Goal: Transaction & Acquisition: Purchase product/service

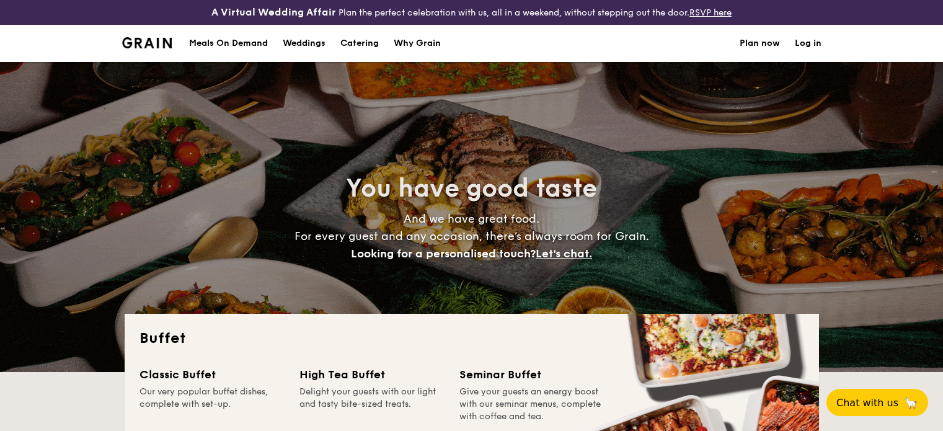
select select
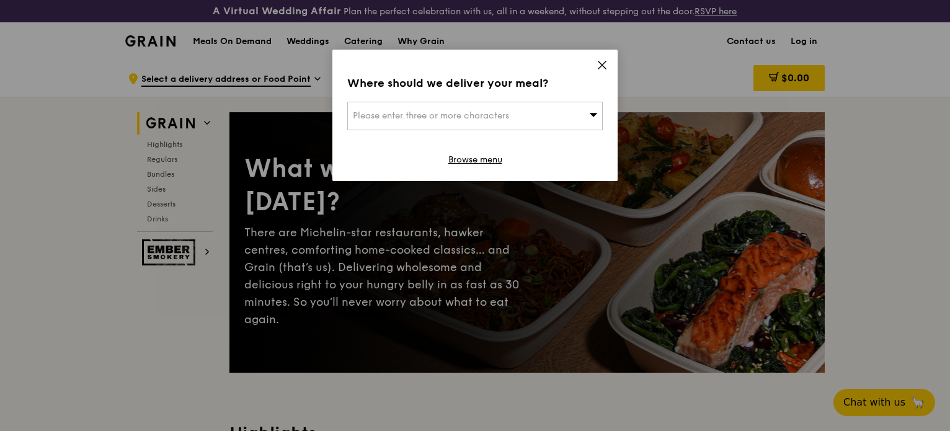
click at [381, 118] on span "Please enter three or more characters" at bounding box center [431, 115] width 156 height 11
type input "038985"
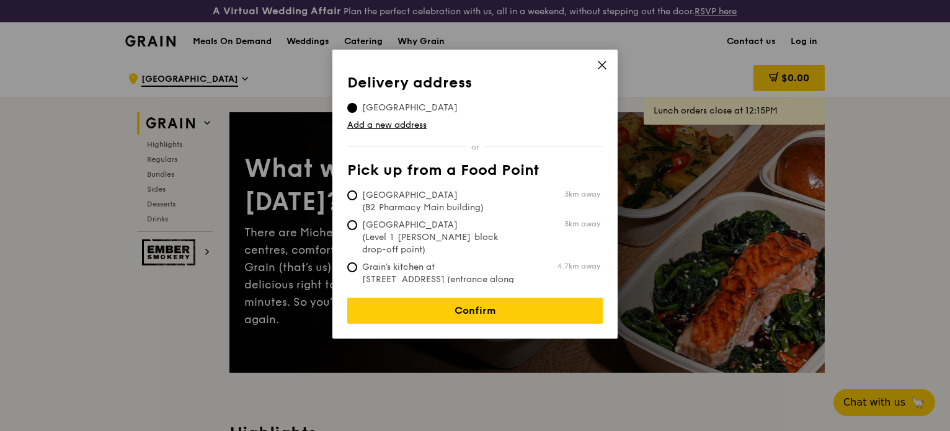
click at [600, 64] on icon at bounding box center [601, 65] width 11 height 11
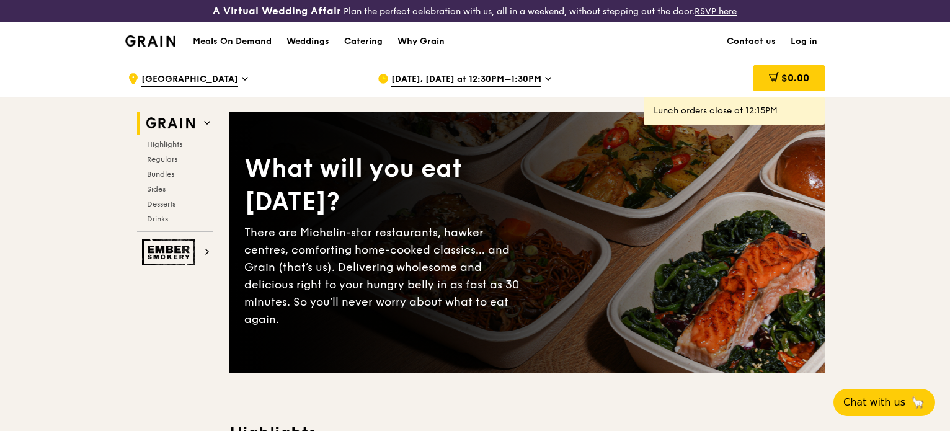
click at [243, 42] on h1 "Meals On Demand" at bounding box center [232, 41] width 79 height 12
click at [250, 76] on div ".cls-1 { fill: none; stroke: #fff; stroke-linecap: round; stroke-linejoin: roun…" at bounding box center [243, 78] width 230 height 37
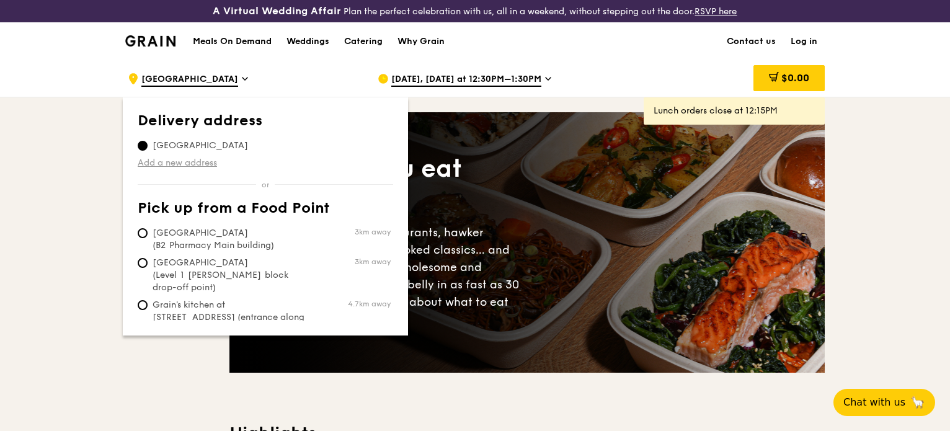
click at [187, 161] on link "Add a new address" at bounding box center [265, 163] width 255 height 12
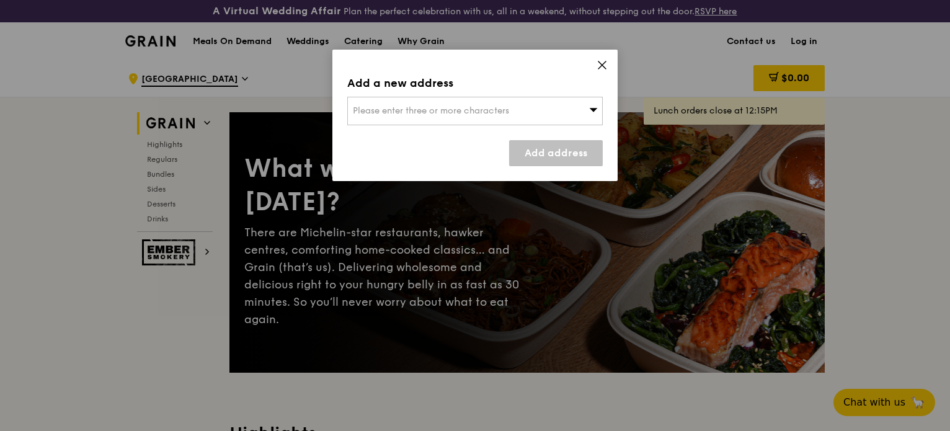
click at [432, 109] on span "Please enter three or more characters" at bounding box center [431, 110] width 156 height 11
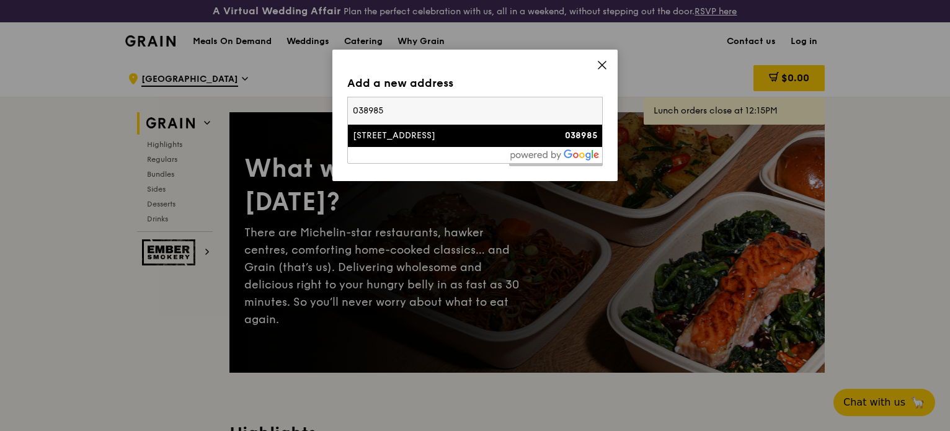
type input "038985"
click at [429, 133] on div "[STREET_ADDRESS]" at bounding box center [445, 136] width 184 height 12
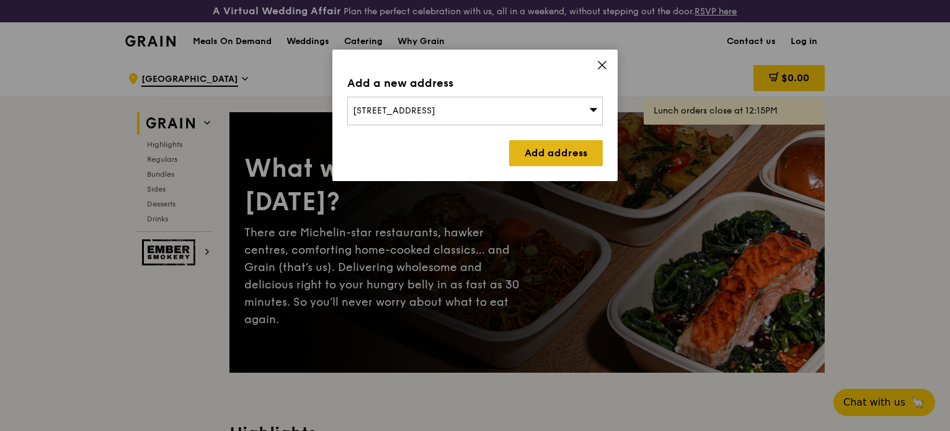
click at [525, 151] on link "Add address" at bounding box center [556, 153] width 94 height 26
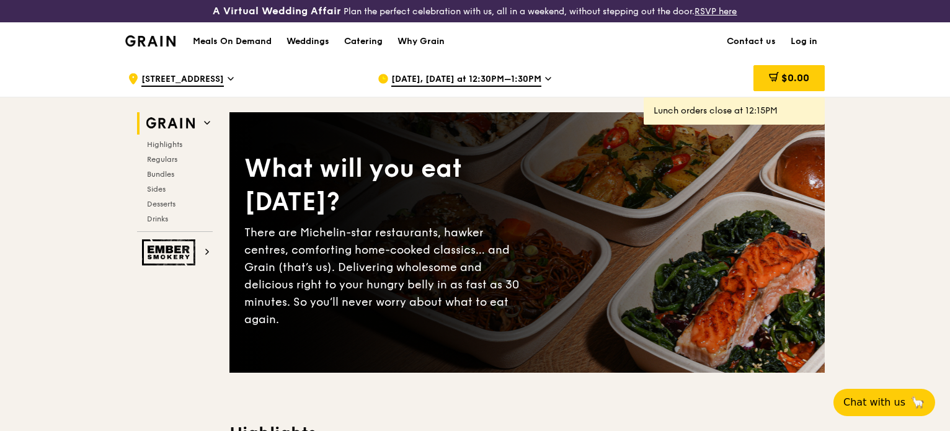
click at [533, 79] on span "[DATE], [DATE] at 12:30PM–1:30PM" at bounding box center [466, 80] width 150 height 14
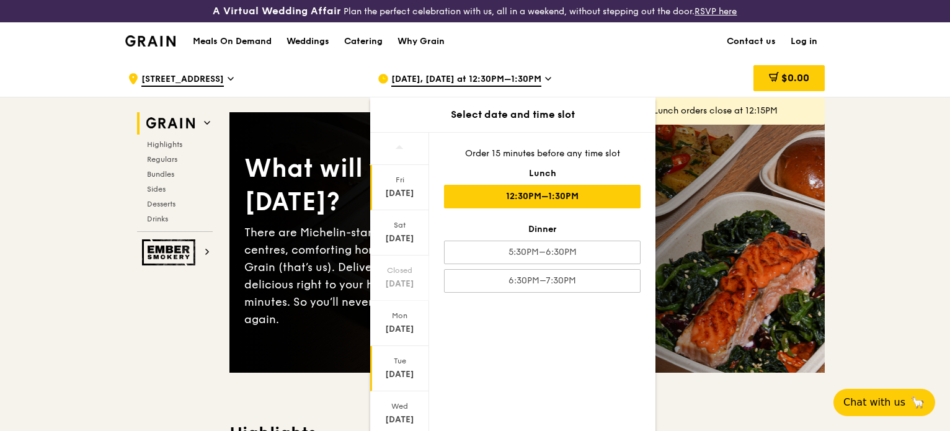
click at [397, 359] on div "Tue" at bounding box center [399, 361] width 55 height 10
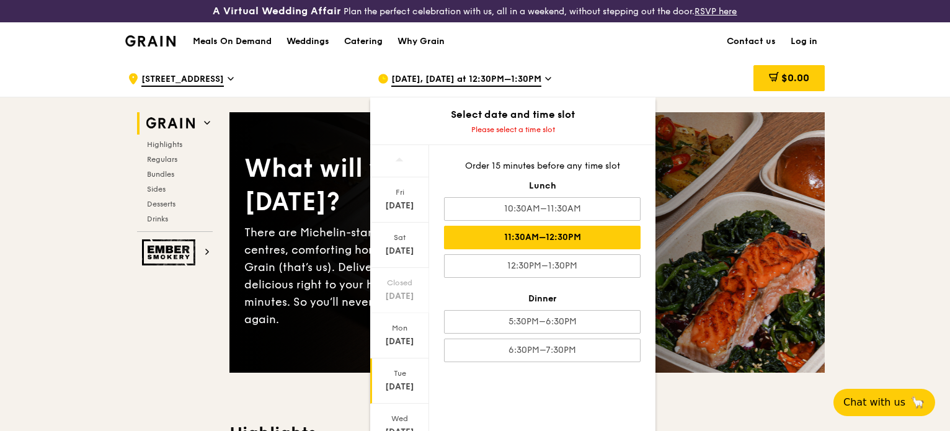
click at [555, 229] on div "11:30AM–12:30PM" at bounding box center [542, 238] width 197 height 24
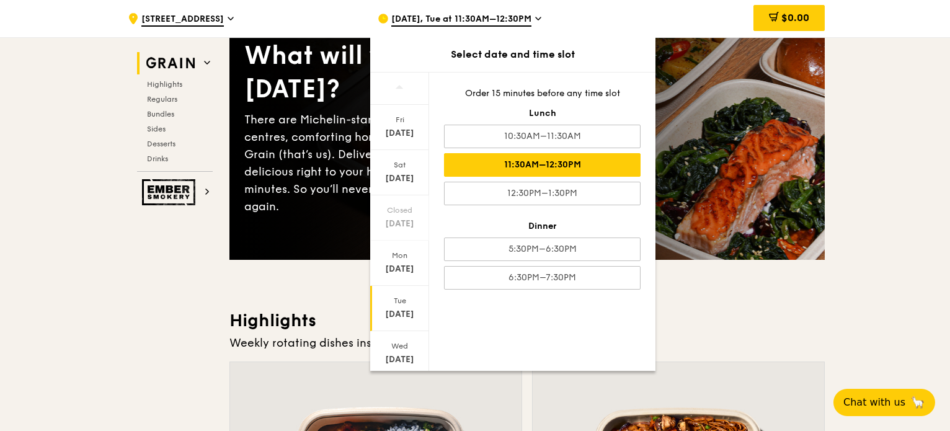
scroll to position [124, 0]
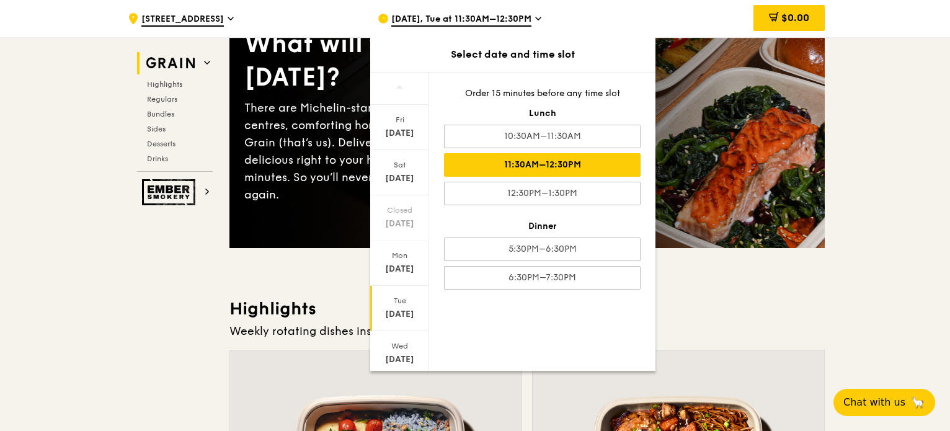
click at [551, 161] on div "11:30AM–12:30PM" at bounding box center [542, 165] width 197 height 24
click at [556, 161] on div "11:30AM–12:30PM" at bounding box center [542, 165] width 197 height 24
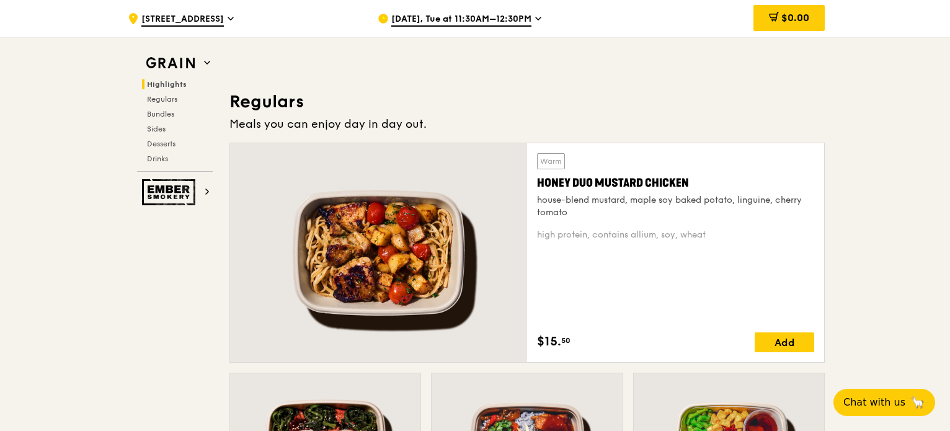
scroll to position [806, 0]
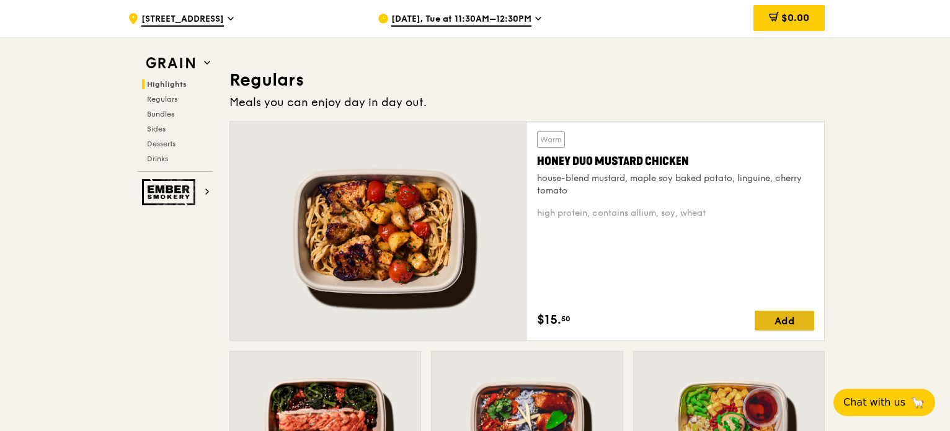
click at [774, 324] on div "Add" at bounding box center [785, 321] width 60 height 20
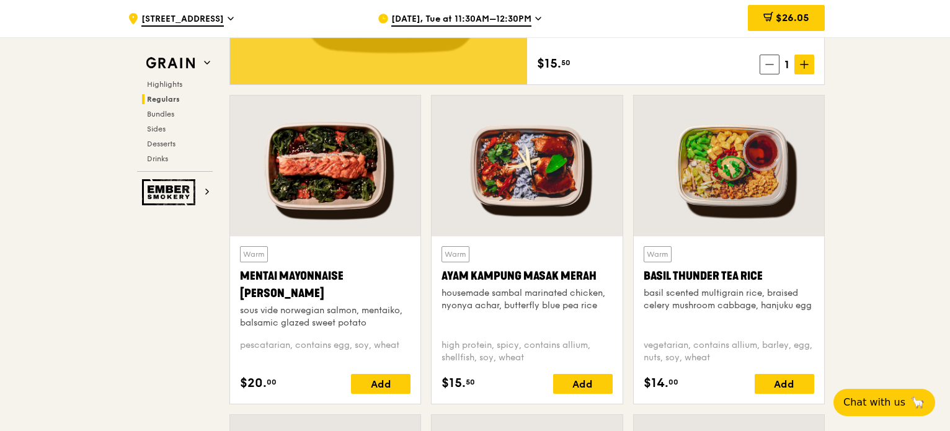
scroll to position [1116, 0]
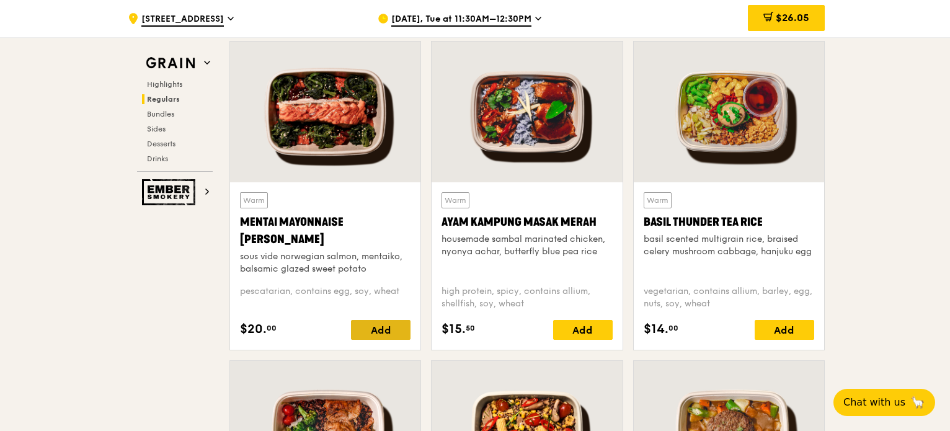
click at [381, 322] on div "Add" at bounding box center [381, 330] width 60 height 20
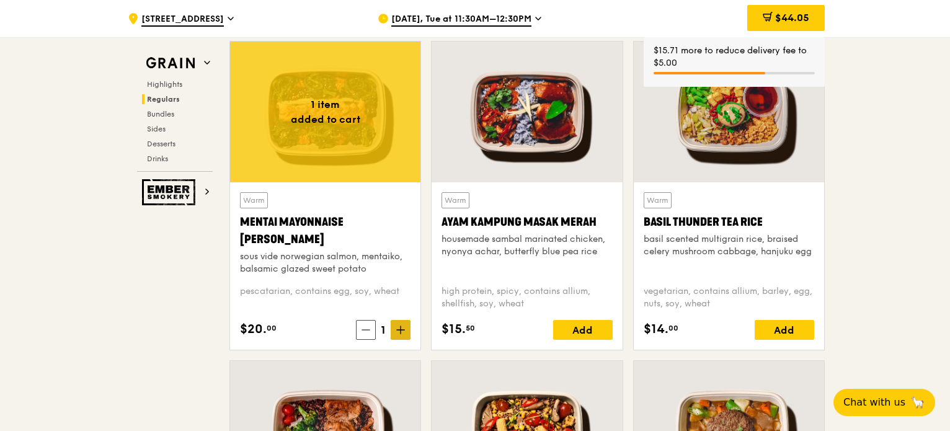
click at [404, 326] on icon at bounding box center [400, 330] width 9 height 9
click at [570, 325] on div "Add" at bounding box center [583, 330] width 60 height 20
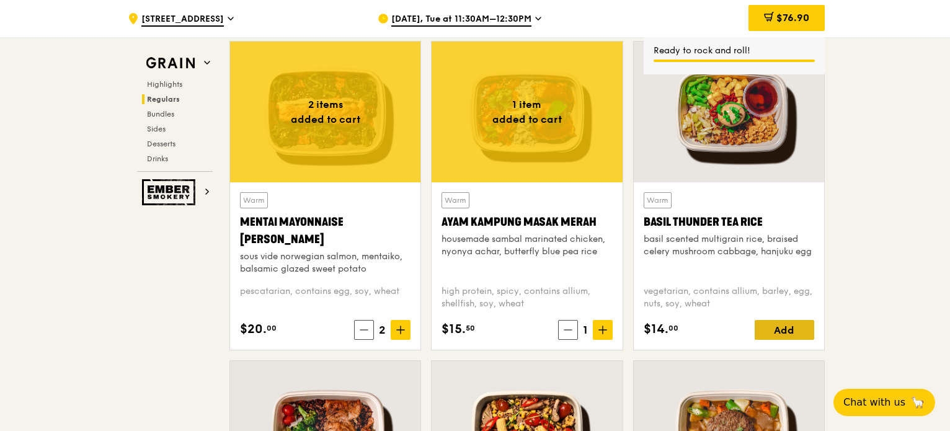
click at [783, 329] on div "Add" at bounding box center [785, 330] width 60 height 20
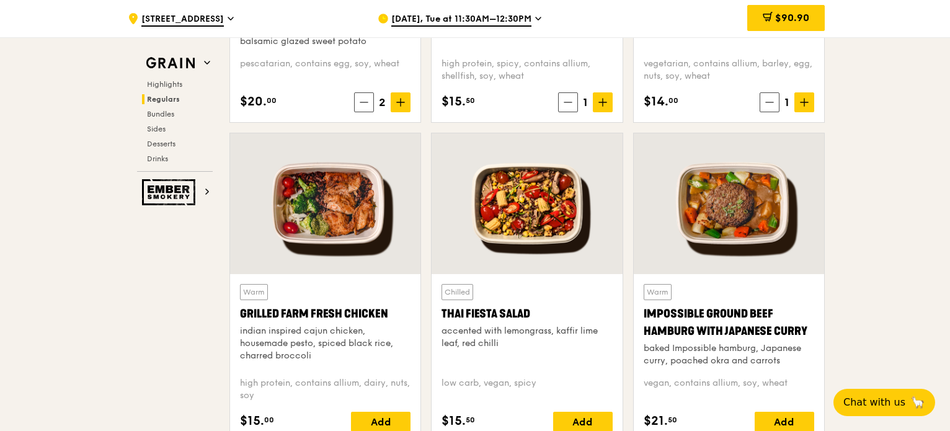
scroll to position [1426, 0]
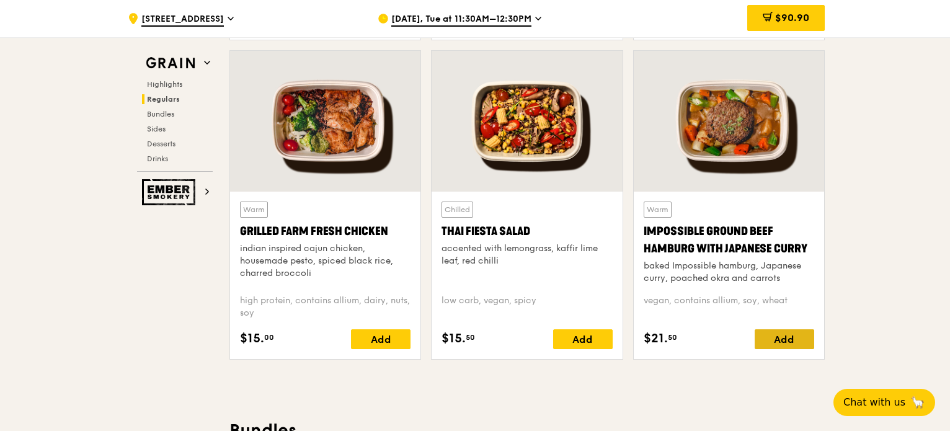
click at [779, 340] on div "Add" at bounding box center [785, 339] width 60 height 20
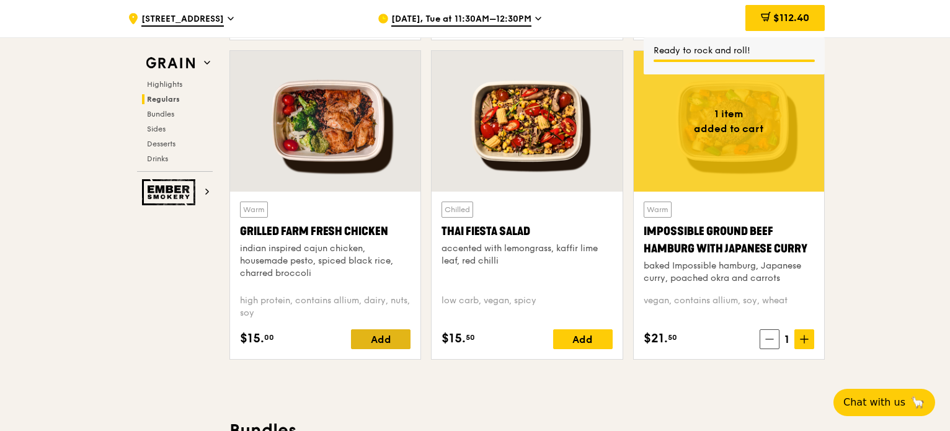
click at [396, 339] on div "Add" at bounding box center [381, 339] width 60 height 20
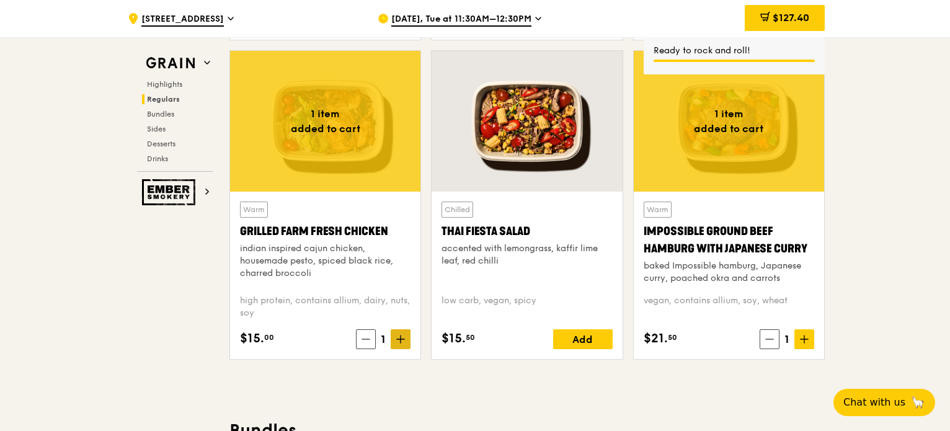
click at [397, 335] on icon at bounding box center [400, 339] width 9 height 9
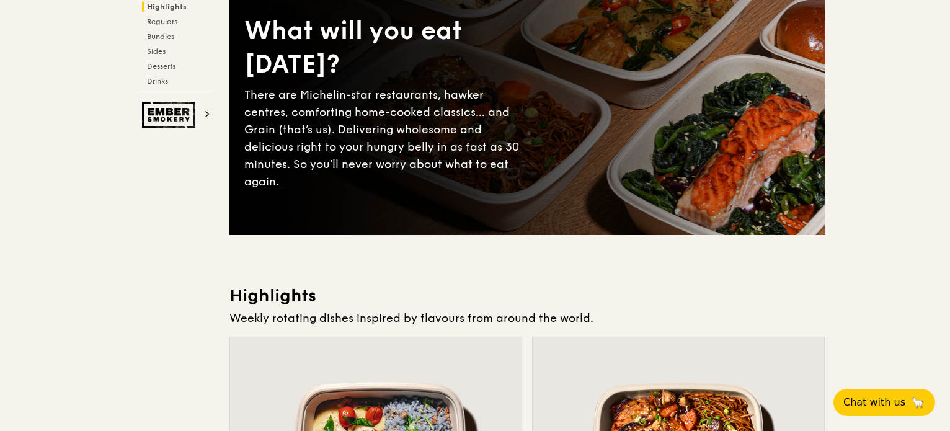
scroll to position [0, 0]
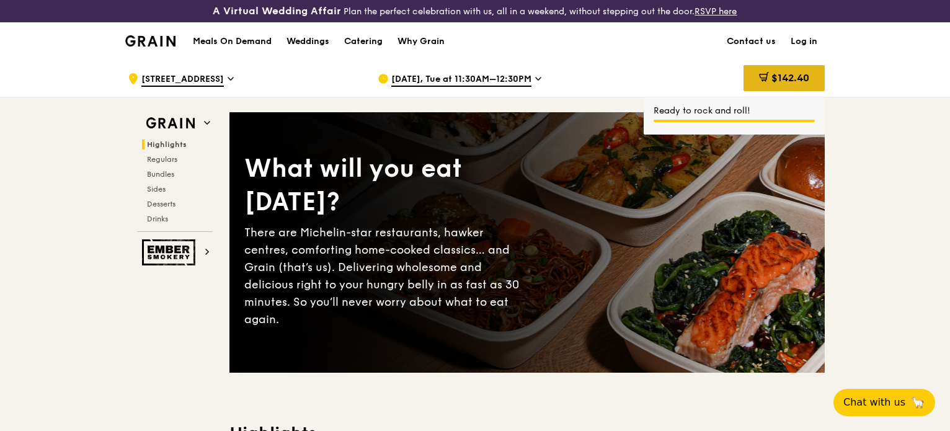
click at [783, 82] on span "$142.40" at bounding box center [790, 78] width 38 height 12
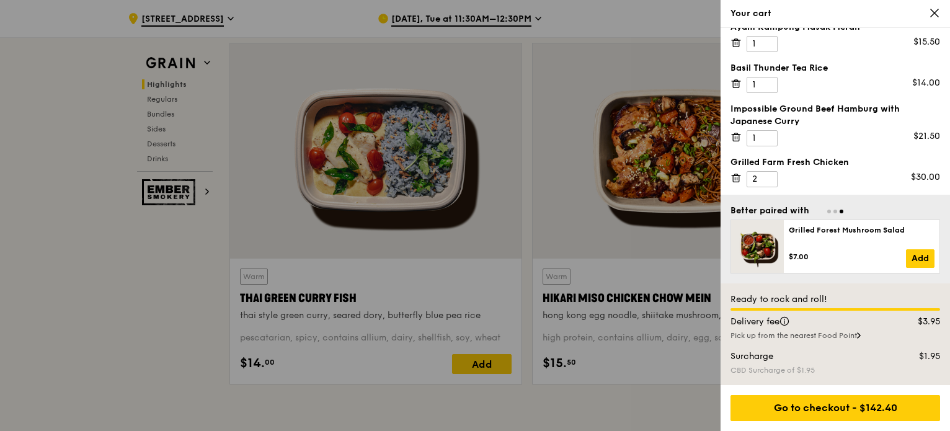
scroll to position [434, 0]
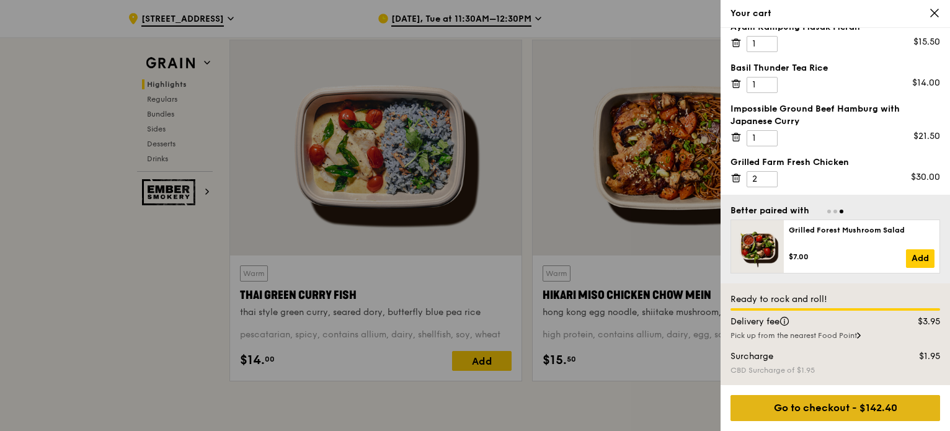
click at [833, 406] on div "Go to checkout - $142.40" at bounding box center [835, 408] width 210 height 26
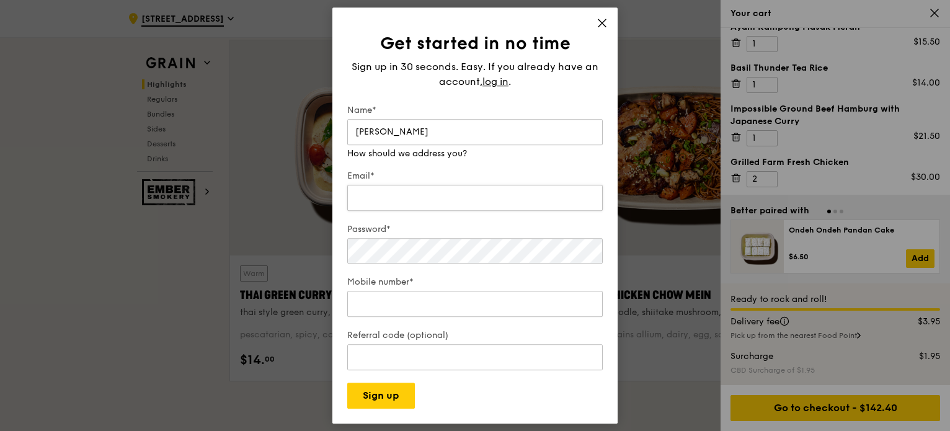
type input "[PERSON_NAME]"
click at [384, 193] on input "Email*" at bounding box center [474, 198] width 255 height 26
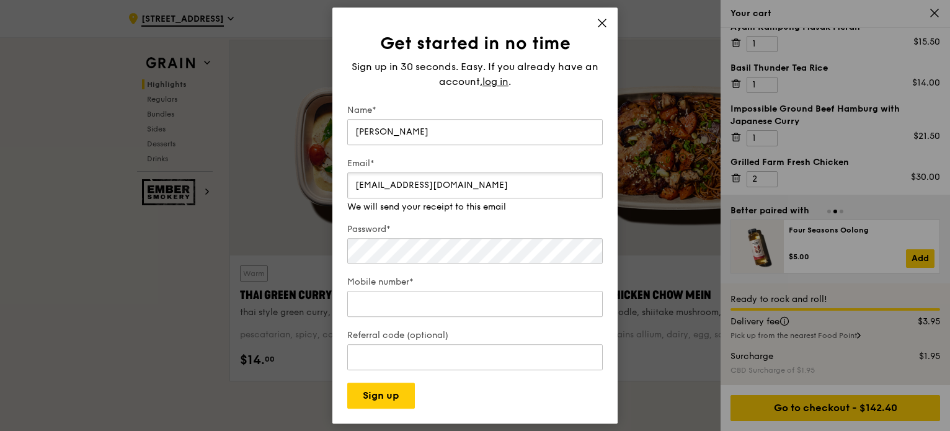
type input "[EMAIL_ADDRESS][DOMAIN_NAME]"
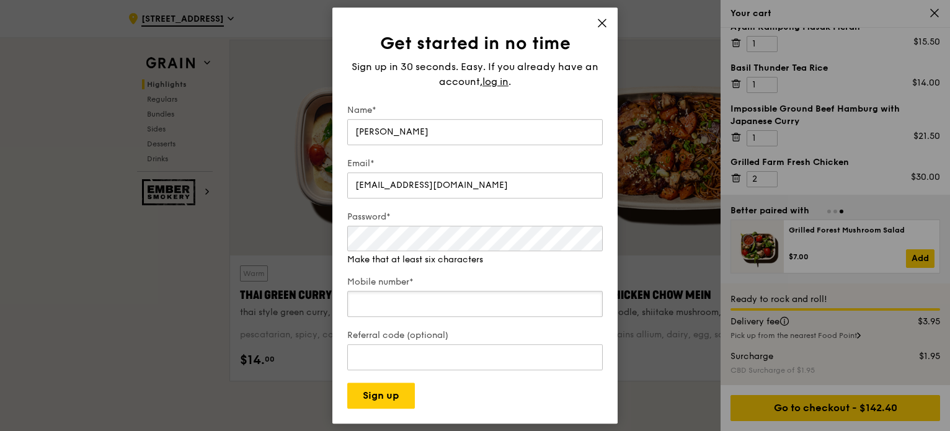
click at [383, 300] on input "Mobile number*" at bounding box center [474, 304] width 255 height 26
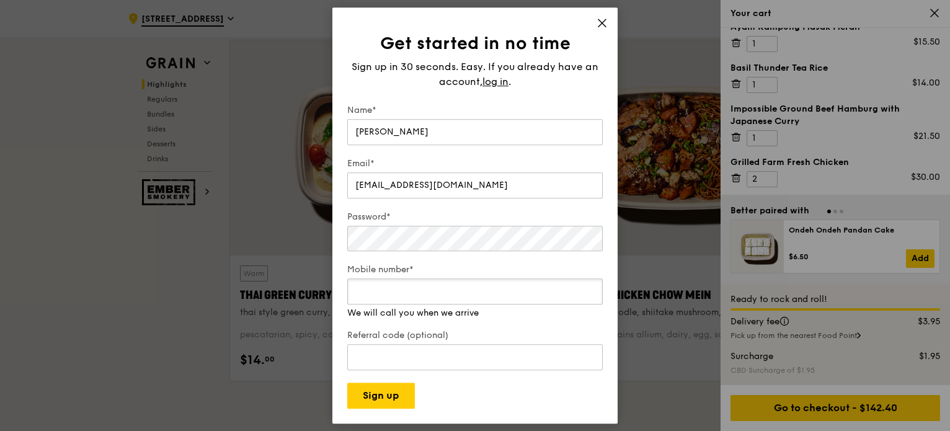
type input "97565135"
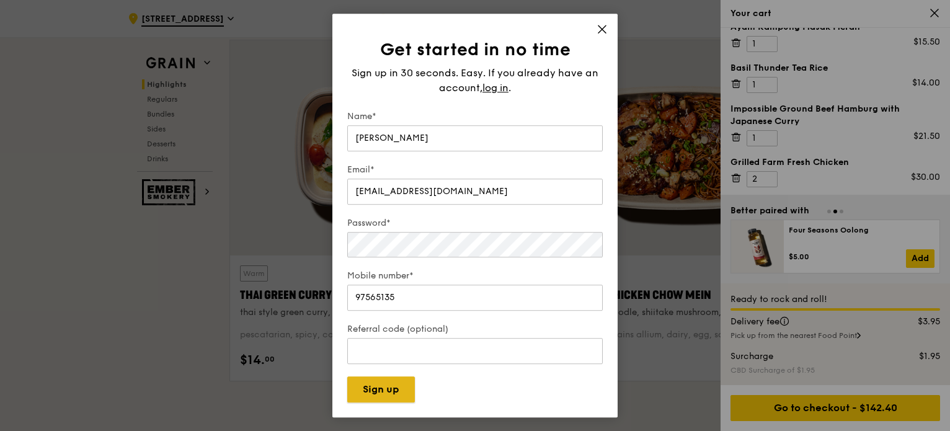
click at [384, 394] on button "Sign up" at bounding box center [381, 389] width 68 height 26
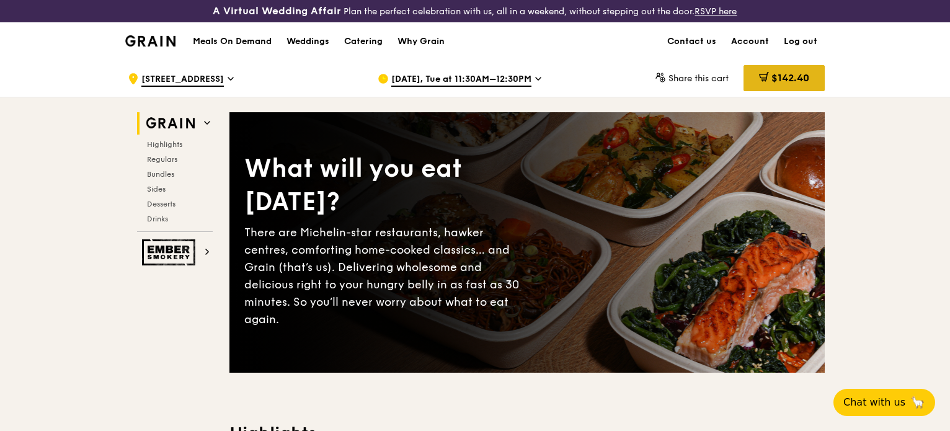
click at [764, 75] on icon at bounding box center [764, 76] width 7 height 7
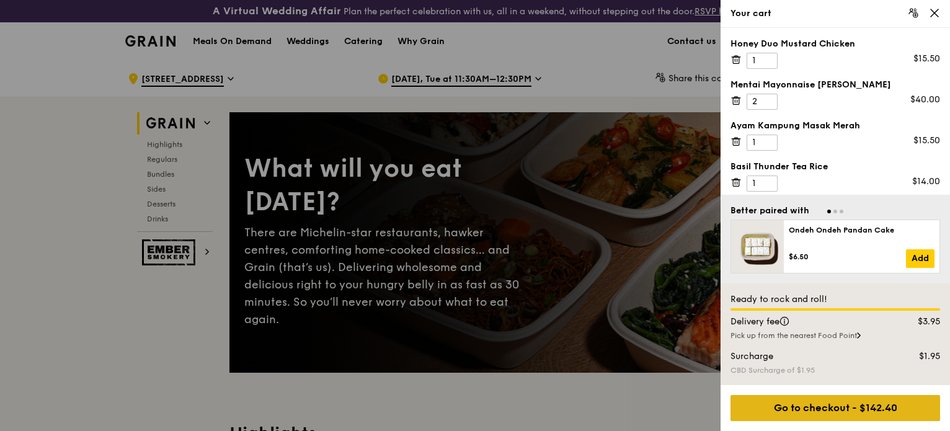
click at [828, 414] on div "Go to checkout - $142.40" at bounding box center [835, 408] width 210 height 26
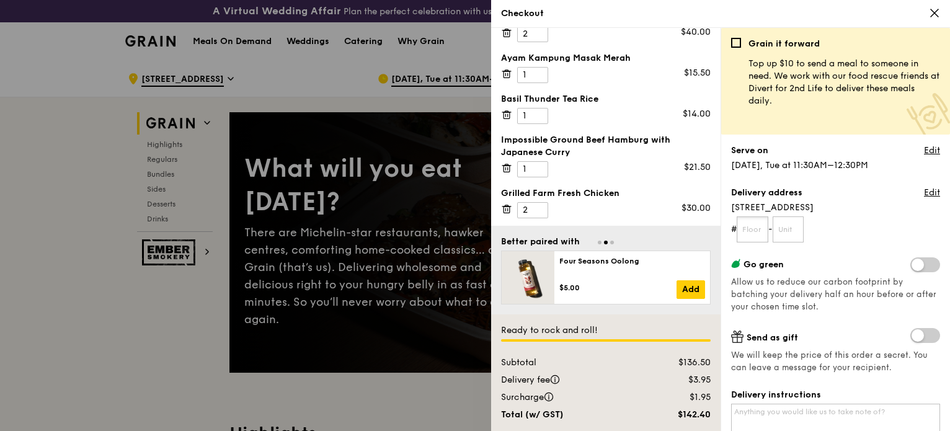
click at [761, 231] on input "text" at bounding box center [753, 229] width 32 height 26
type input "05"
click at [796, 225] on input "text" at bounding box center [789, 229] width 32 height 26
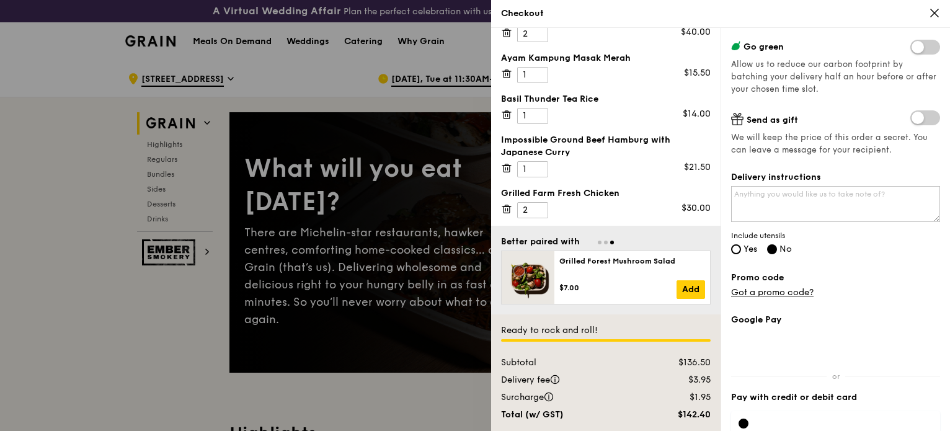
scroll to position [225, 0]
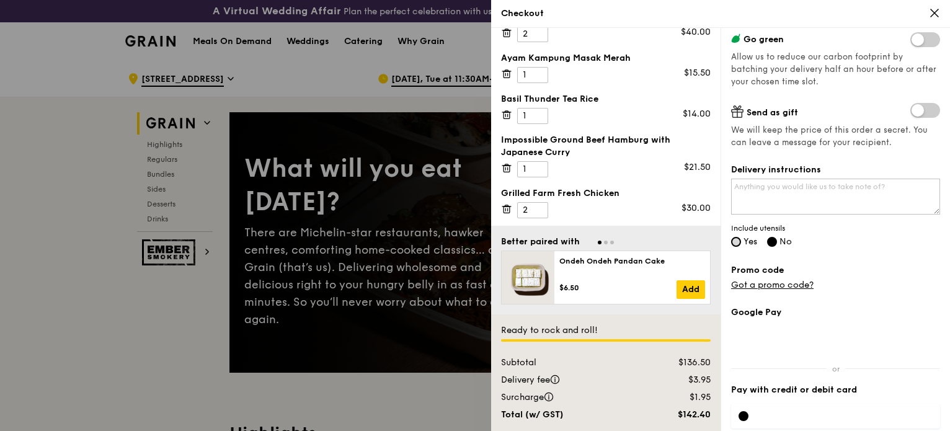
type input "05"
click at [737, 241] on input "Yes" at bounding box center [736, 242] width 10 height 10
radio input "true"
radio input "false"
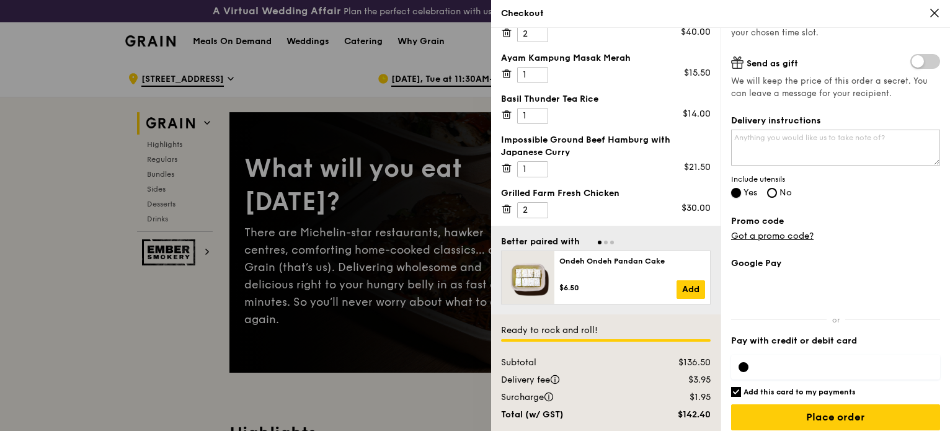
scroll to position [283, 0]
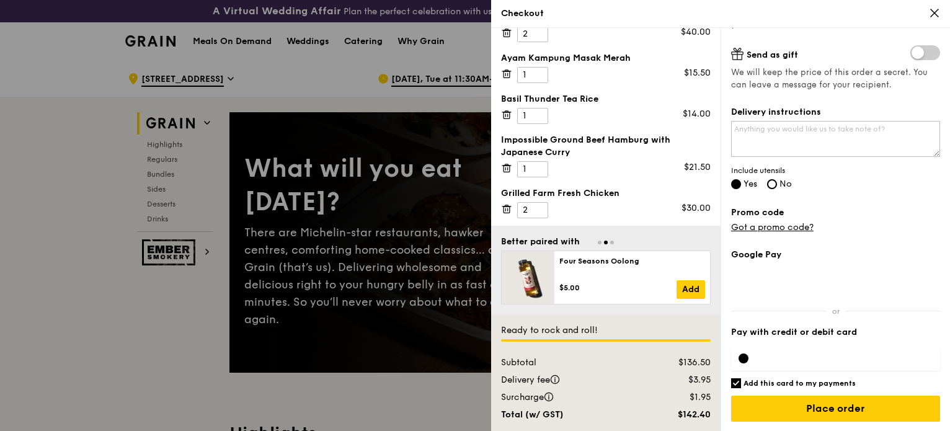
click at [802, 333] on label "Pay with credit or debit card" at bounding box center [835, 332] width 209 height 12
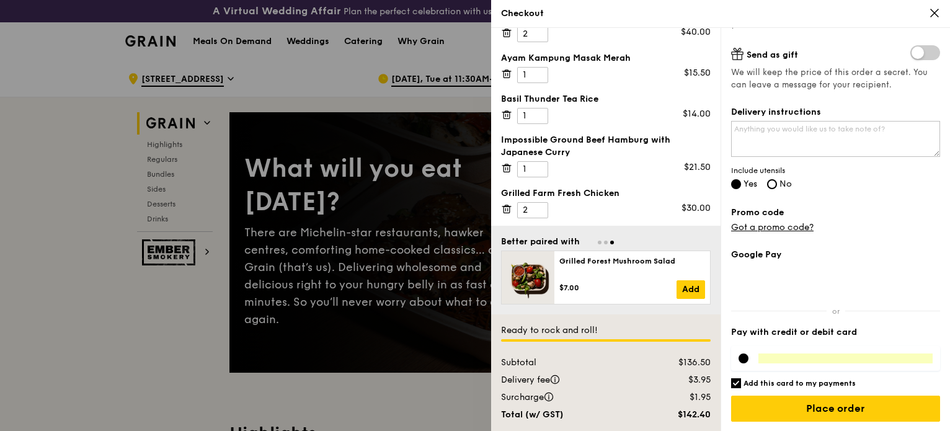
scroll to position [62, 0]
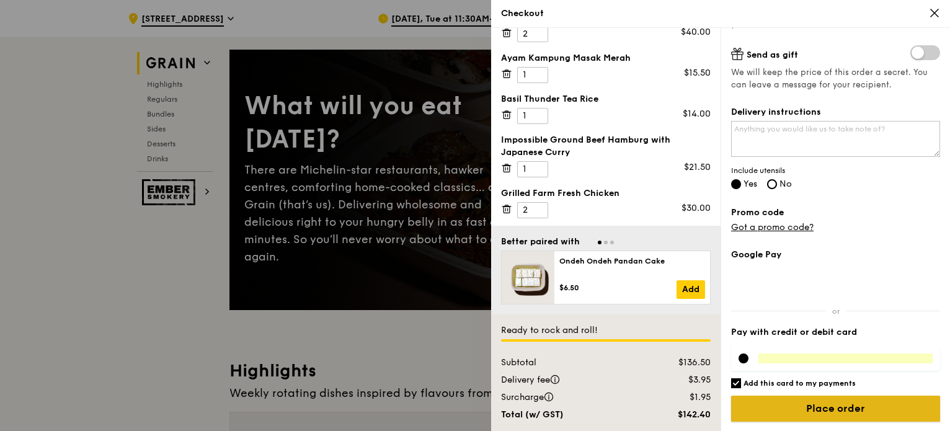
click at [813, 406] on input "Place order" at bounding box center [835, 409] width 209 height 26
click at [802, 409] on input "Place order" at bounding box center [835, 409] width 209 height 26
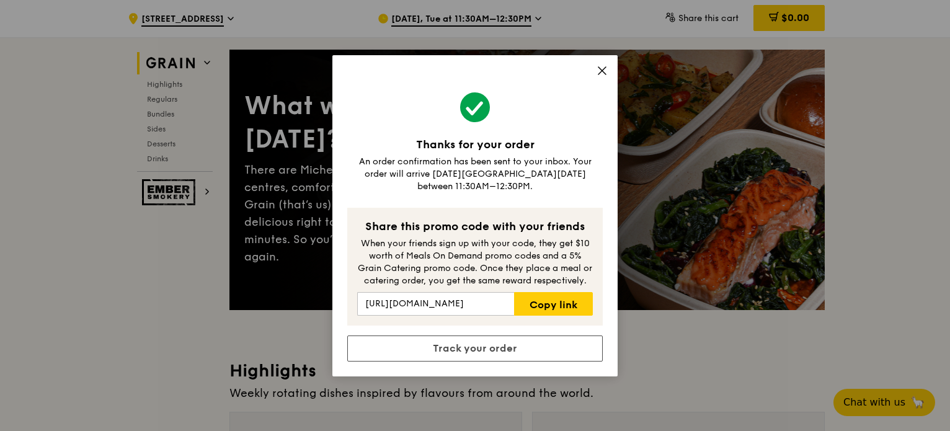
click at [605, 75] on icon at bounding box center [601, 70] width 11 height 11
